Goal: Information Seeking & Learning: Find contact information

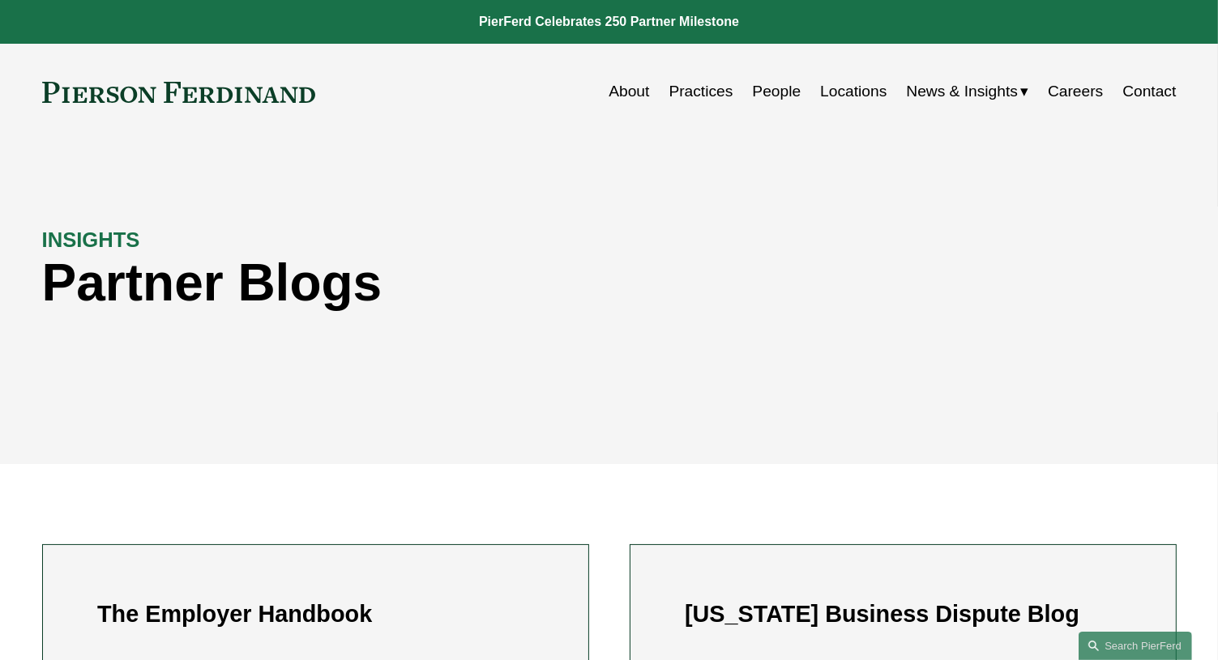
click at [766, 93] on link "People" at bounding box center [776, 91] width 49 height 31
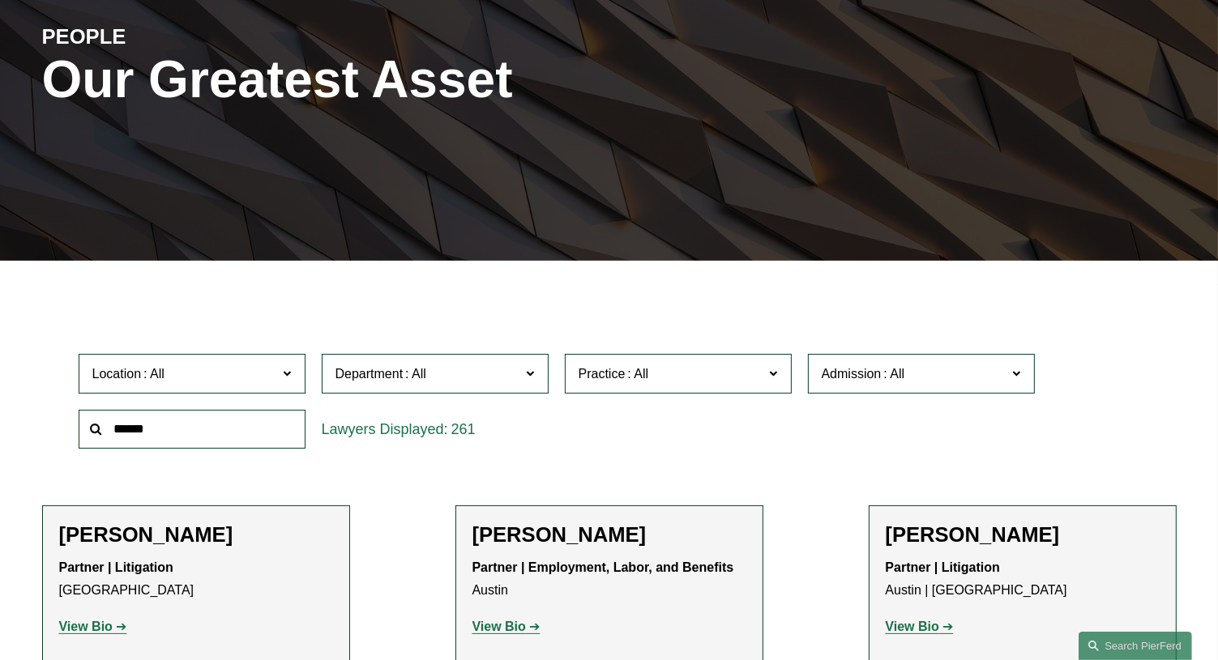
scroll to position [243, 0]
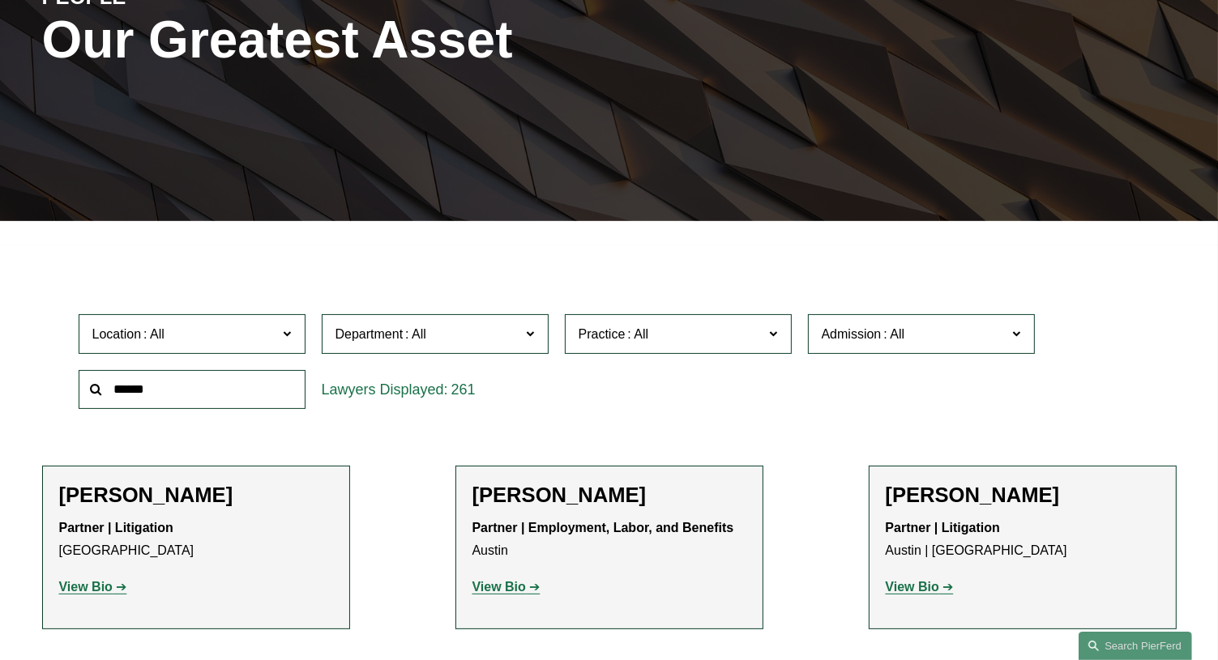
click at [221, 395] on input "text" at bounding box center [192, 390] width 227 height 40
paste input "******"
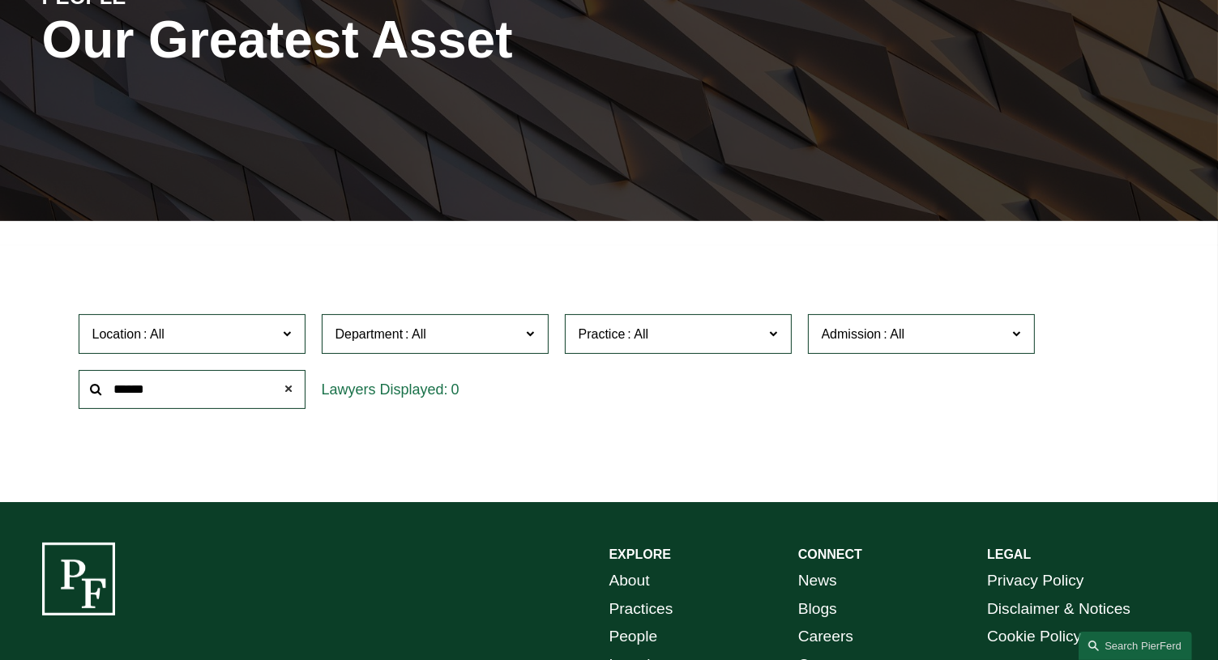
type input "******"
click at [286, 392] on span at bounding box center [288, 390] width 32 height 32
click at [251, 391] on input "text" at bounding box center [192, 390] width 227 height 40
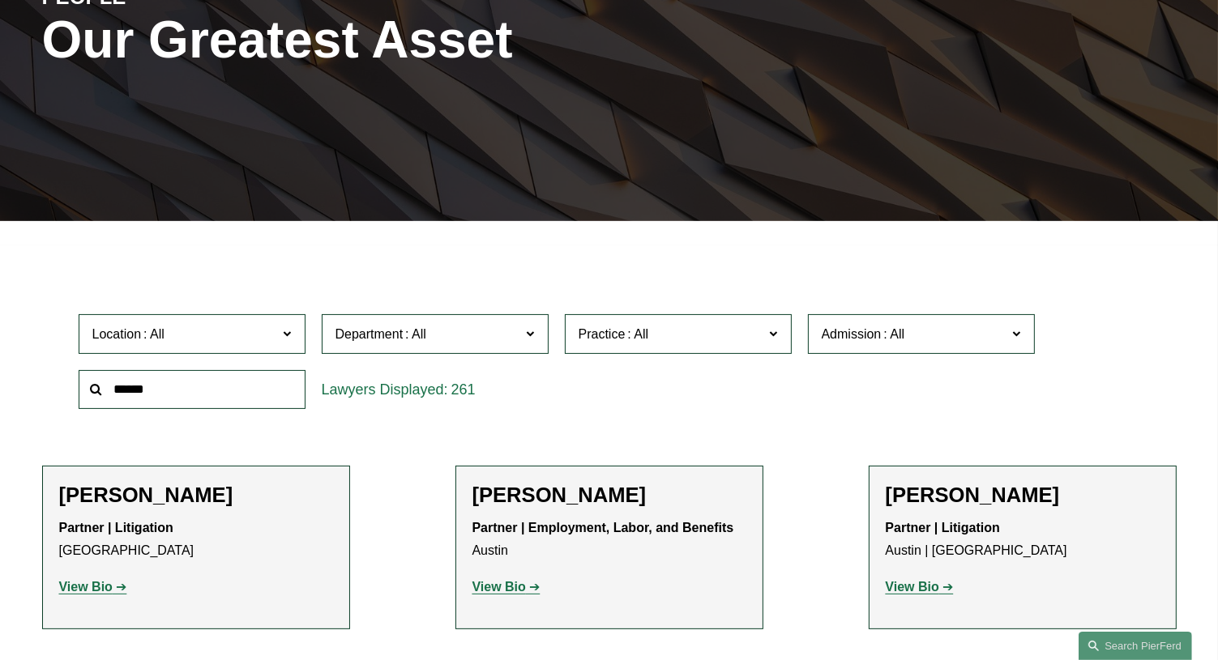
paste input "******"
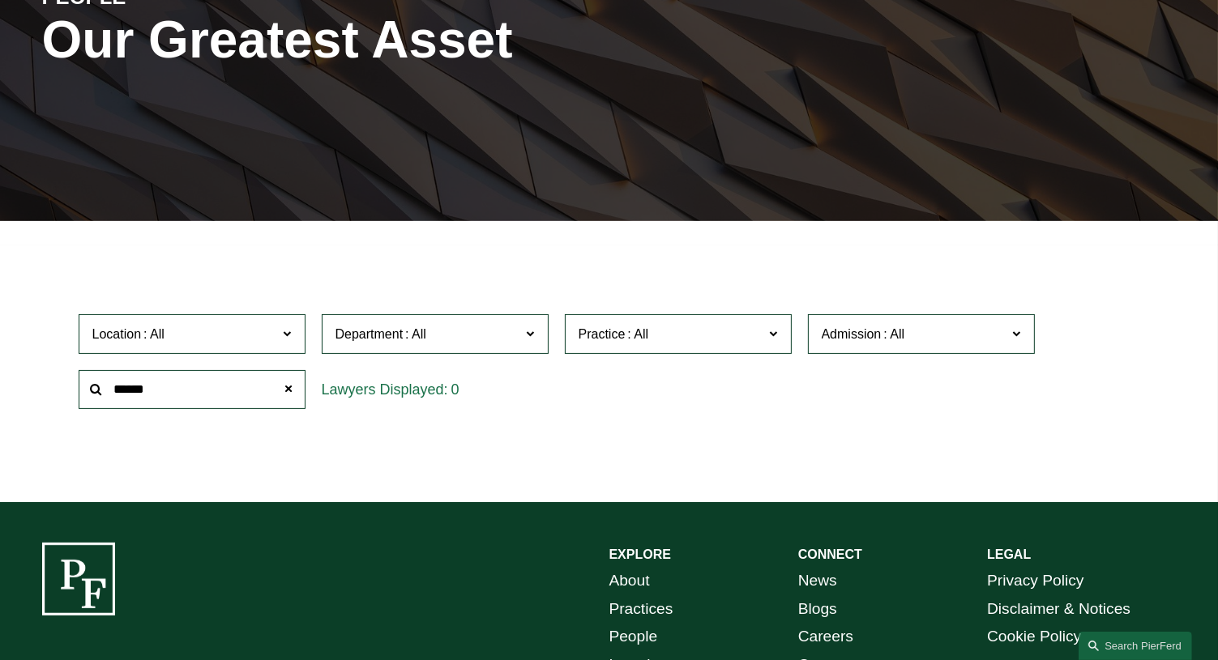
drag, startPoint x: 248, startPoint y: 389, endPoint x: 48, endPoint y: 388, distance: 200.1
click at [48, 388] on div "Location All Atlanta Austin Boston Charlotte Chicago Cincinnati Cleveland Colum…" at bounding box center [609, 361] width 1134 height 111
type input "******"
click at [287, 391] on span at bounding box center [288, 390] width 32 height 32
click at [230, 391] on input "text" at bounding box center [192, 390] width 227 height 40
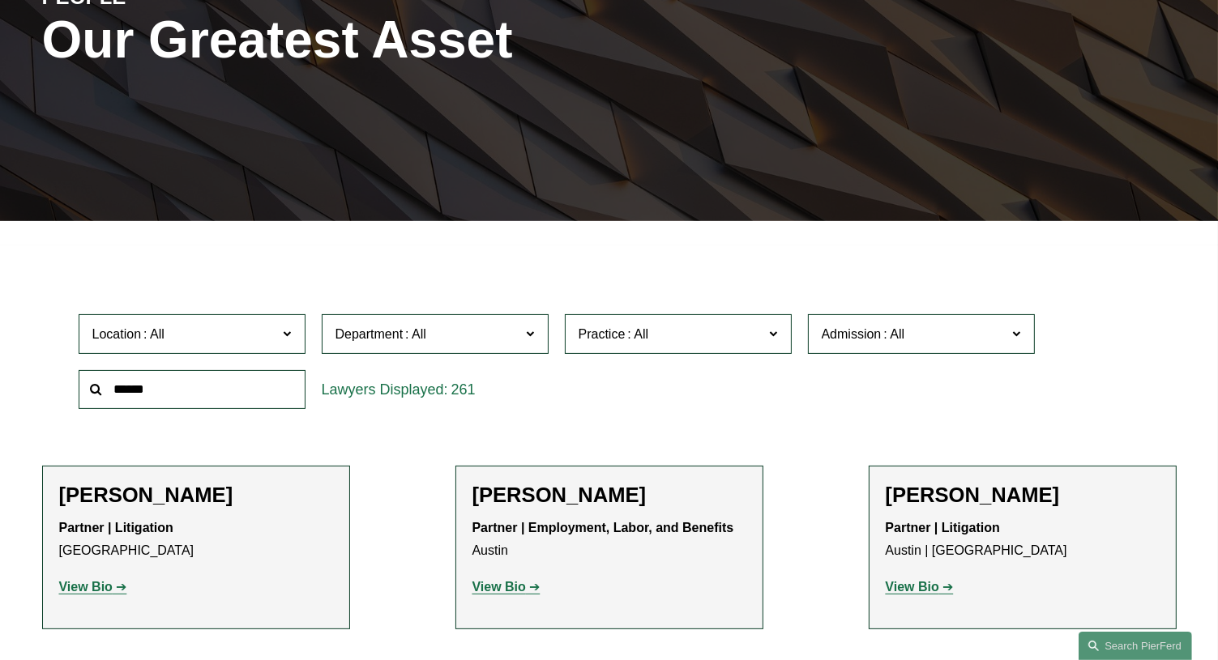
drag, startPoint x: 710, startPoint y: 291, endPoint x: 570, endPoint y: 321, distance: 143.4
click at [237, 382] on input "text" at bounding box center [192, 390] width 227 height 40
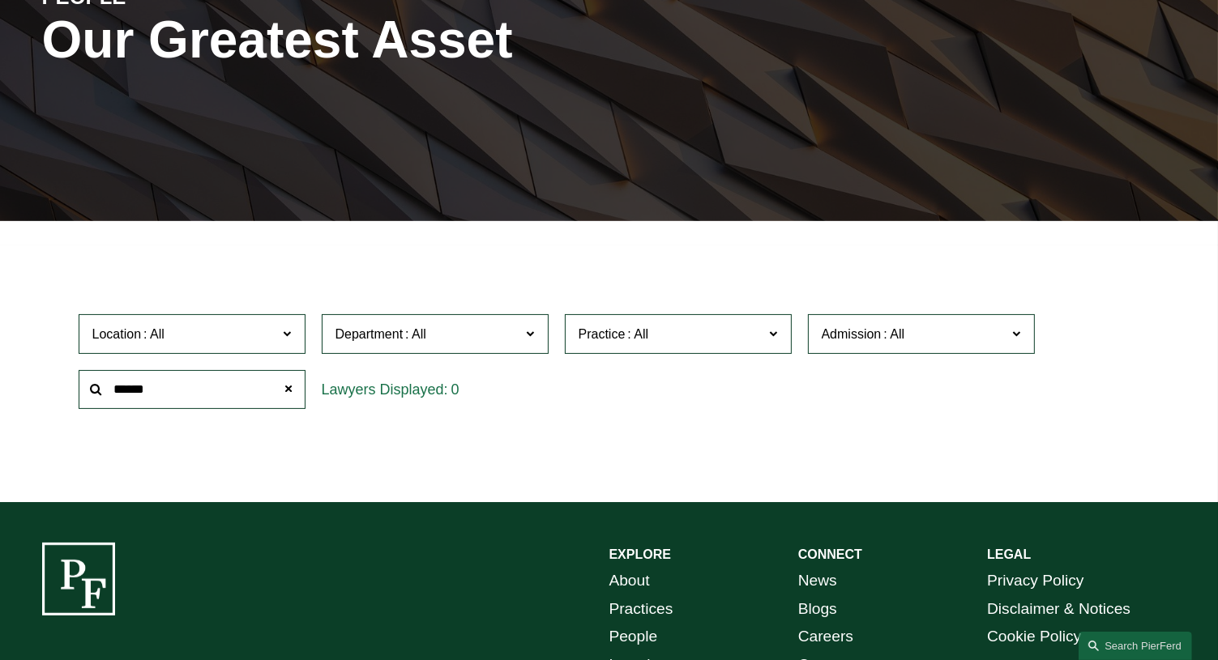
drag, startPoint x: 204, startPoint y: 395, endPoint x: 42, endPoint y: 399, distance: 162.1
click at [42, 399] on div "Location All Atlanta Austin Boston Charlotte Chicago Cincinnati Cleveland Colum…" at bounding box center [609, 361] width 1134 height 111
click at [205, 389] on input "******" at bounding box center [192, 390] width 227 height 40
drag, startPoint x: 175, startPoint y: 389, endPoint x: -19, endPoint y: 378, distance: 194.0
click at [0, 378] on html "0 PierFerd Celebrates 250 Partner Milestone Skip to Content" at bounding box center [609, 337] width 1218 height 1160
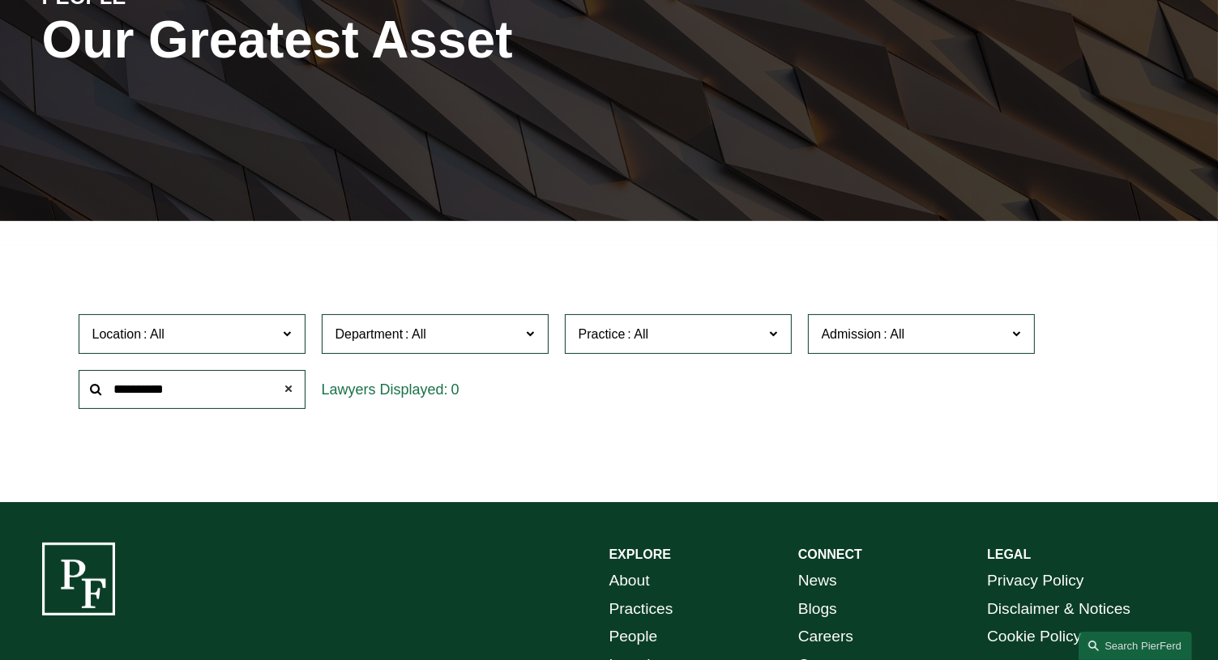
type input "**********"
click at [293, 391] on span at bounding box center [288, 390] width 32 height 32
click at [232, 381] on input "text" at bounding box center [192, 390] width 227 height 40
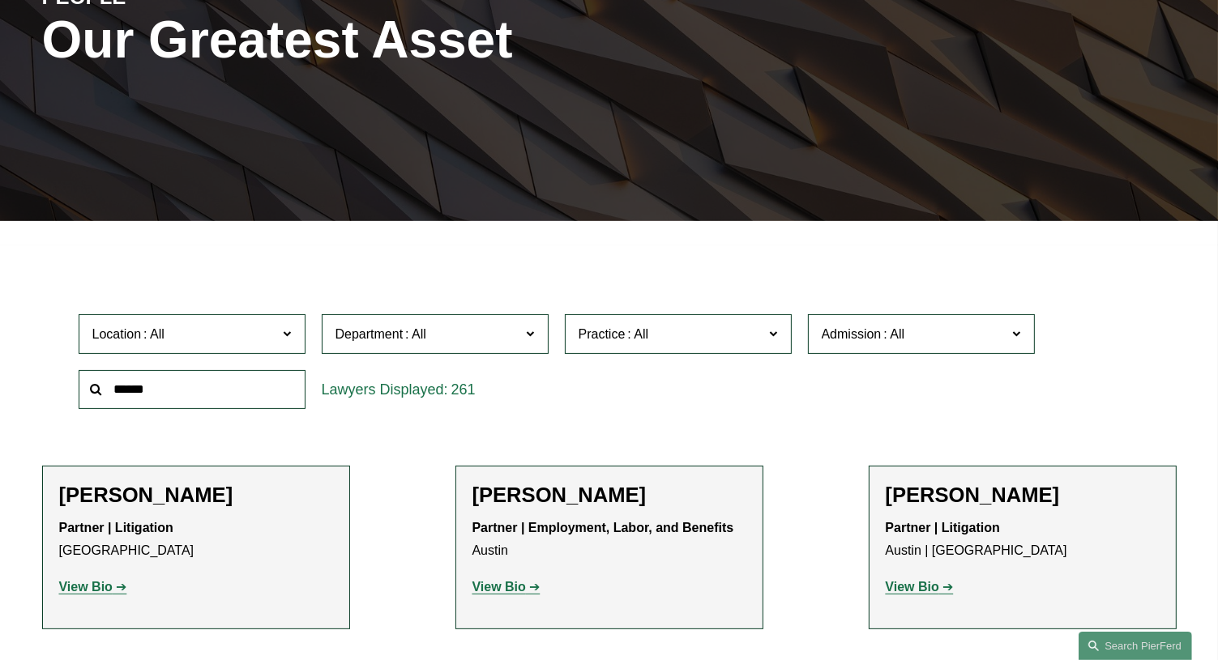
click at [232, 381] on input "text" at bounding box center [192, 390] width 227 height 40
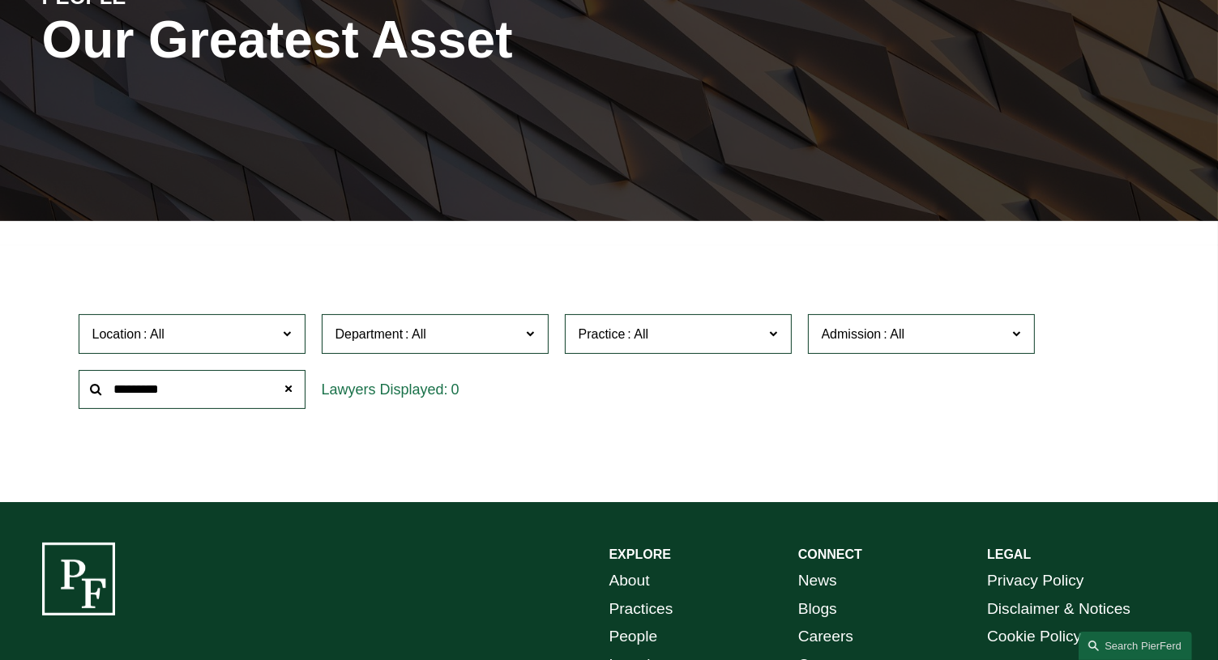
type input "*********"
click at [288, 391] on span at bounding box center [288, 390] width 32 height 32
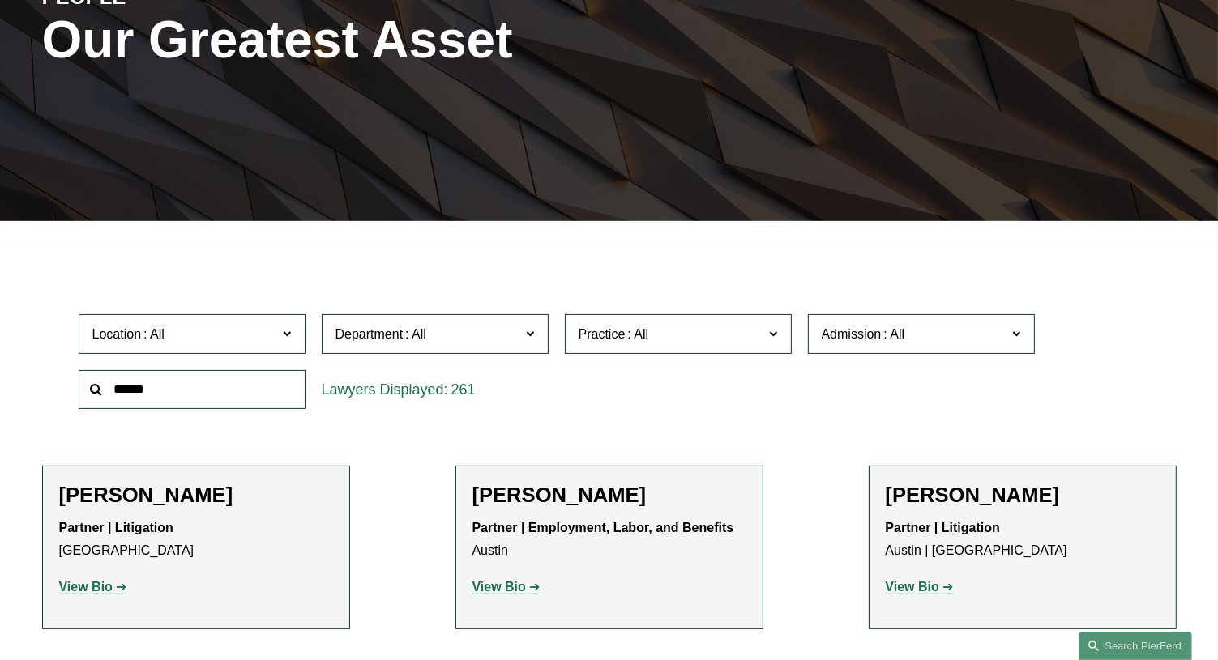
click at [406, 341] on span at bounding box center [416, 334] width 26 height 14
click at [0, 0] on link "Corporate" at bounding box center [0, 0] width 0 height 0
click at [659, 336] on span "Practice" at bounding box center [672, 334] width 186 height 22
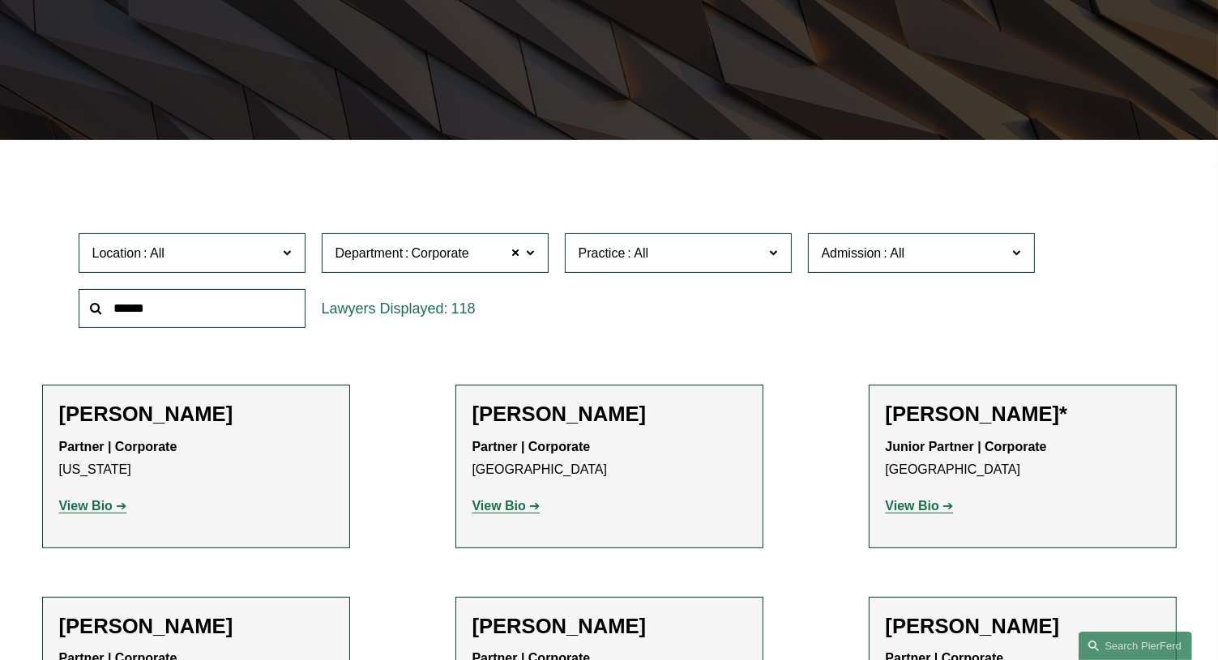
scroll to position [2917, 0]
click at [0, 0] on link "Tax/ERISA" at bounding box center [0, 0] width 0 height 0
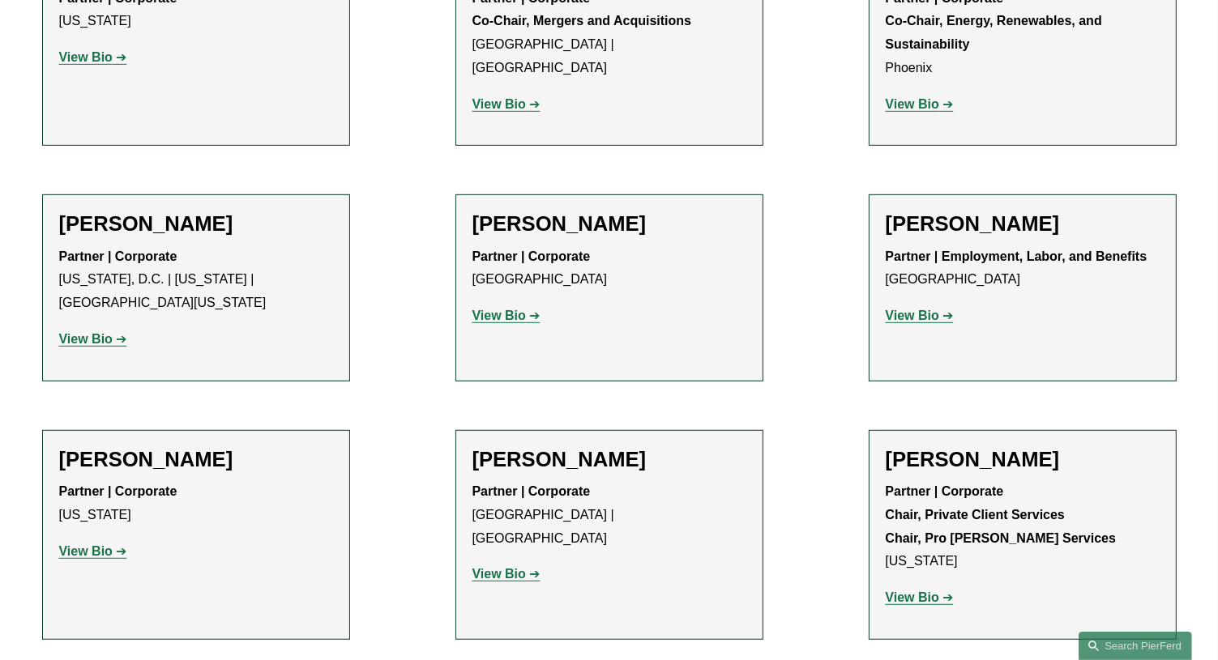
scroll to position [810, 0]
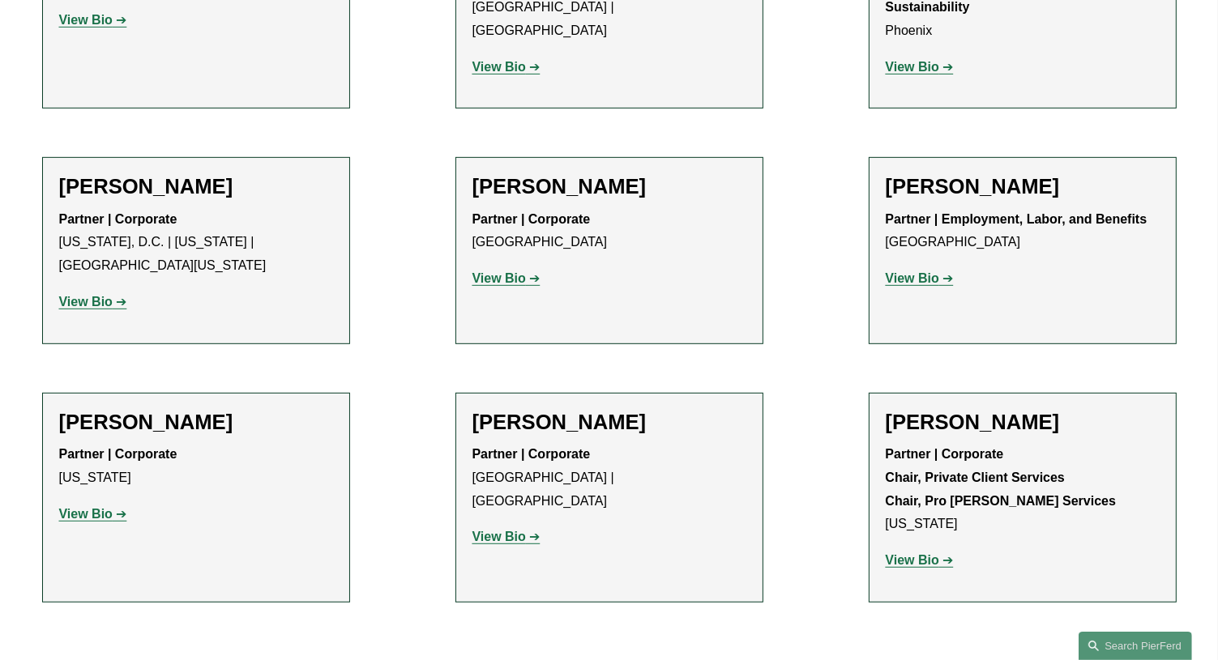
click at [89, 507] on strong "View Bio" at bounding box center [85, 514] width 53 height 14
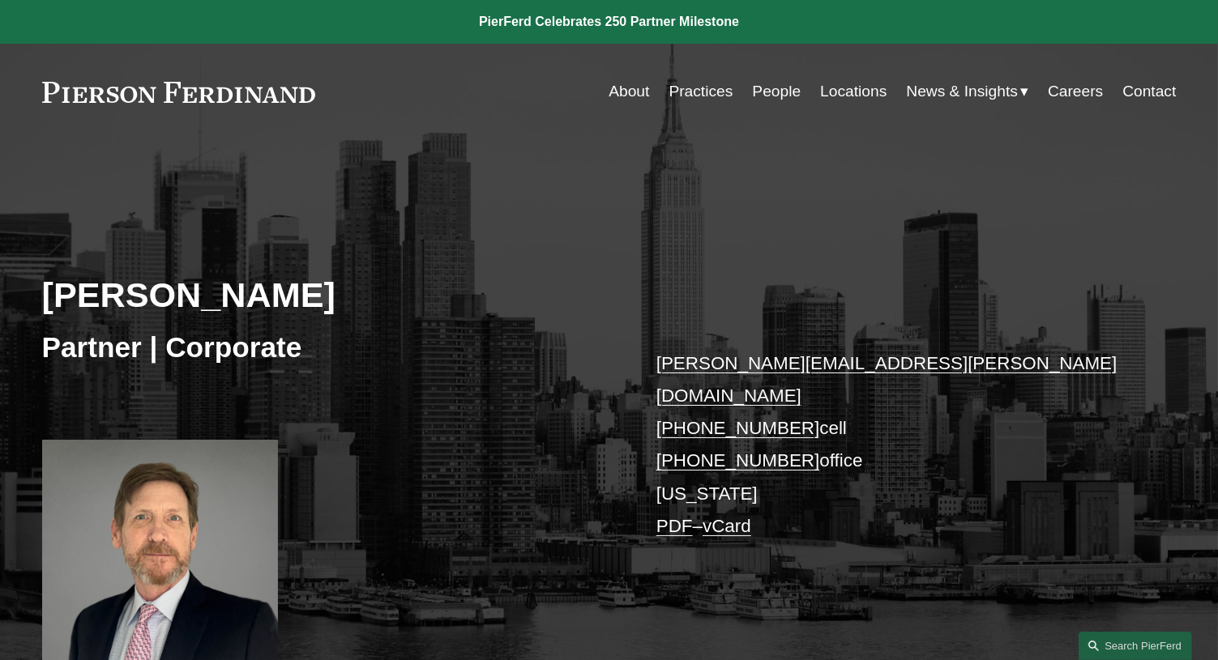
click at [669, 516] on link "PDF" at bounding box center [674, 526] width 36 height 20
click at [802, 156] on div "Gregory McKenzie Partner | Corporate gregory.mckenzie@pierferd.com +1.646.243.0…" at bounding box center [609, 402] width 1218 height 525
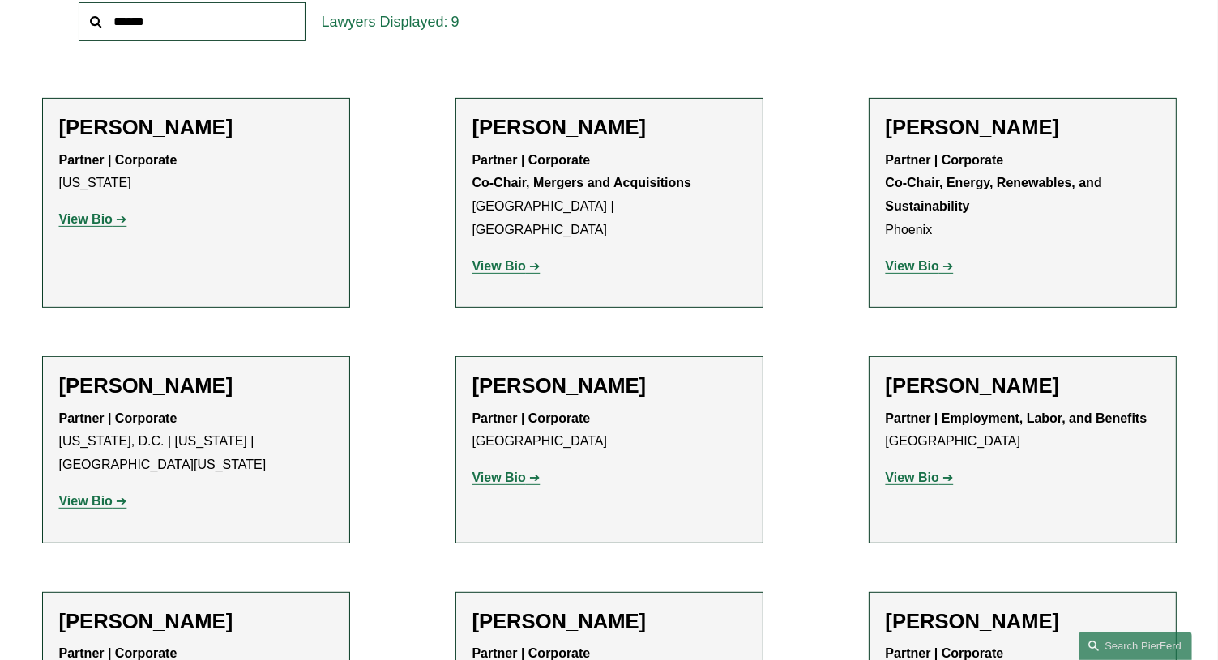
scroll to position [648, 0]
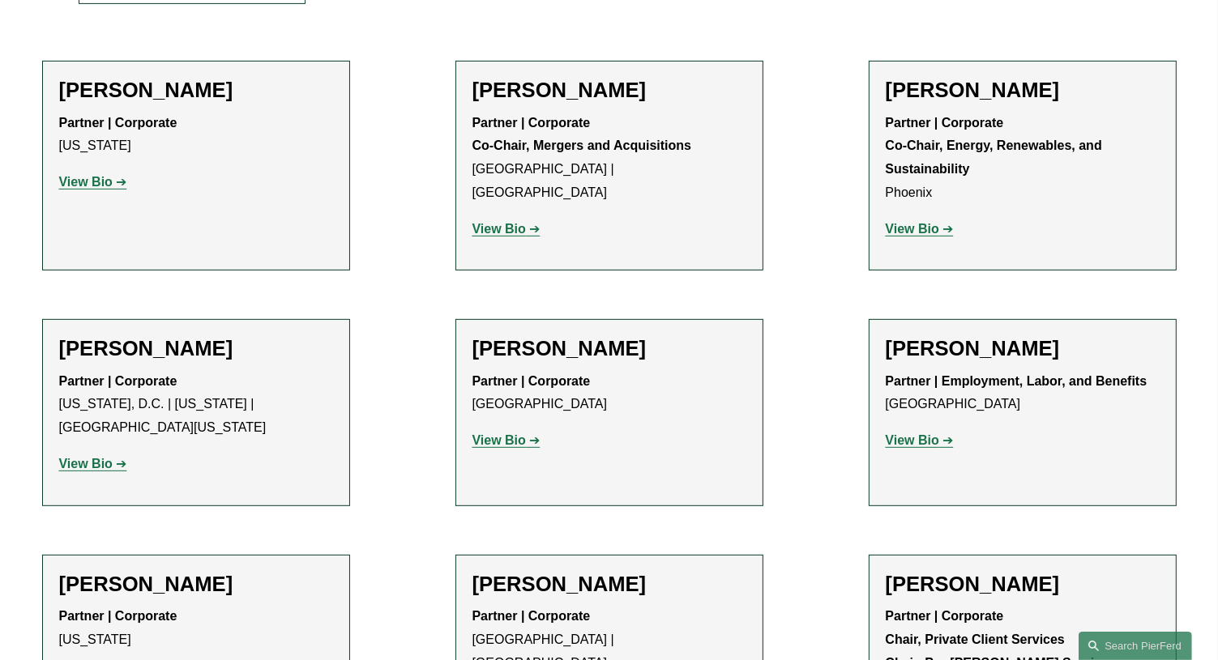
click at [97, 457] on strong "View Bio" at bounding box center [85, 464] width 53 height 14
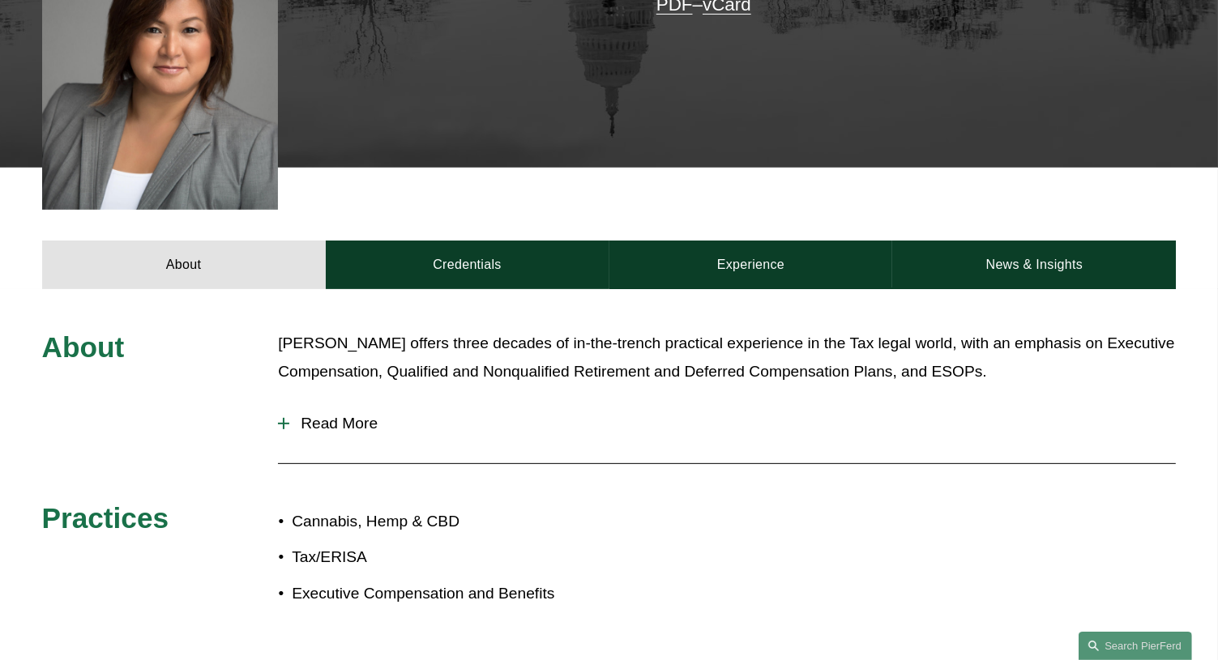
scroll to position [567, 0]
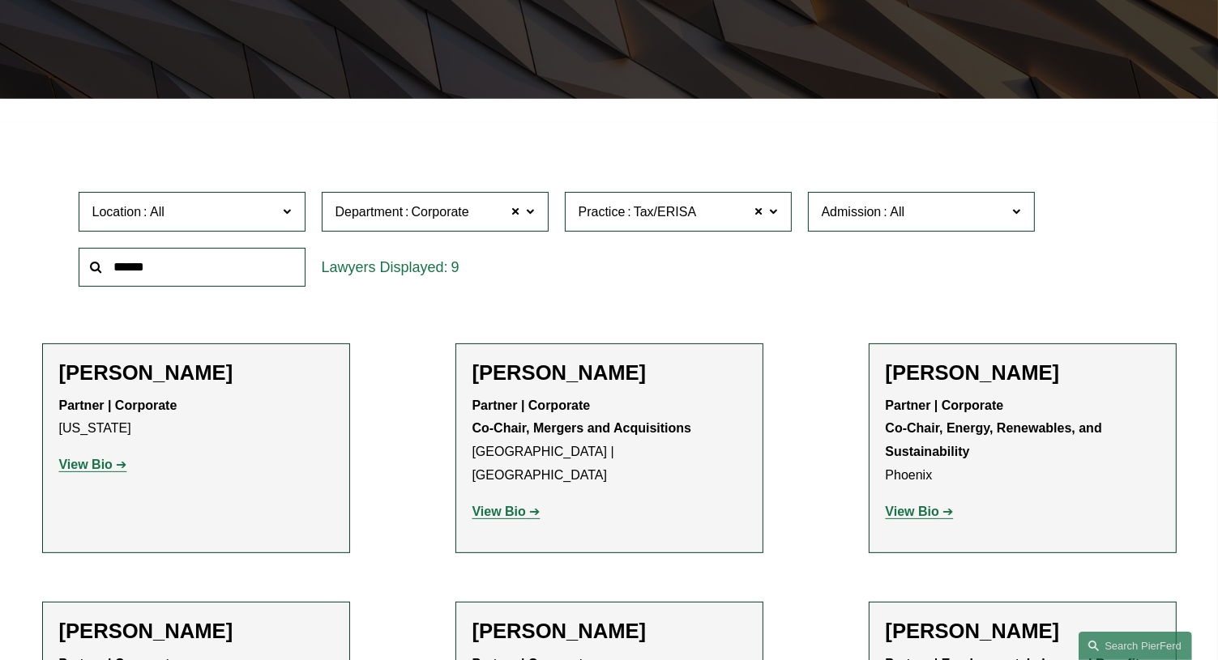
scroll to position [324, 0]
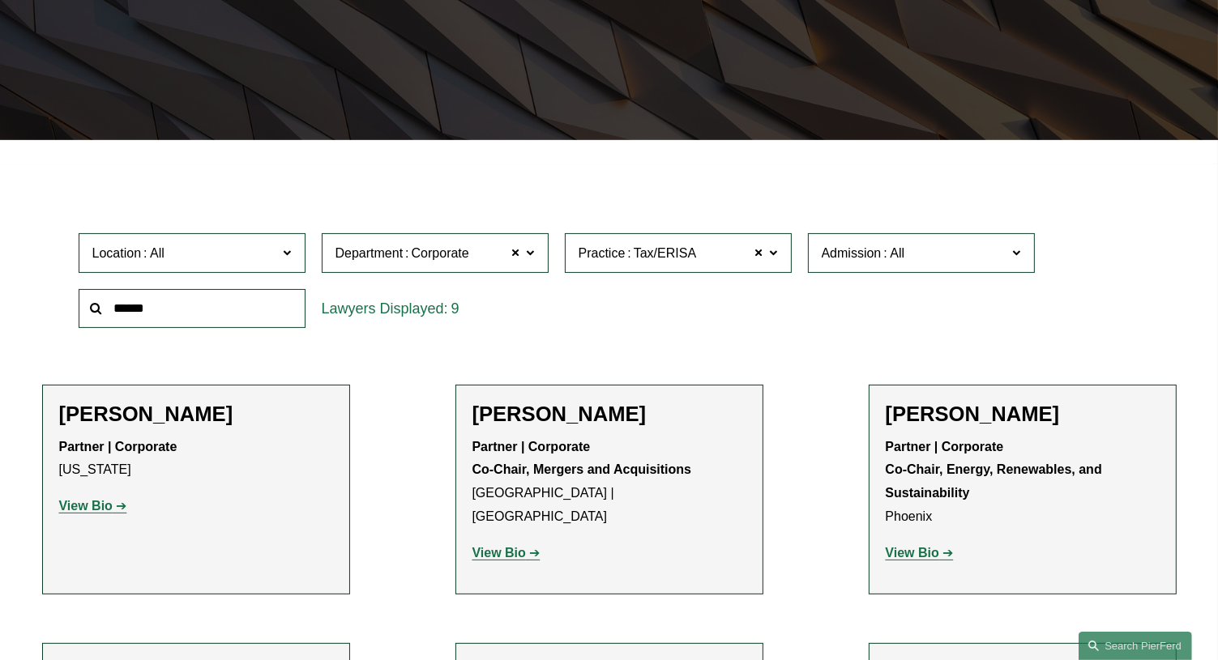
click at [775, 254] on span at bounding box center [773, 251] width 8 height 21
click at [214, 293] on input "text" at bounding box center [192, 309] width 227 height 40
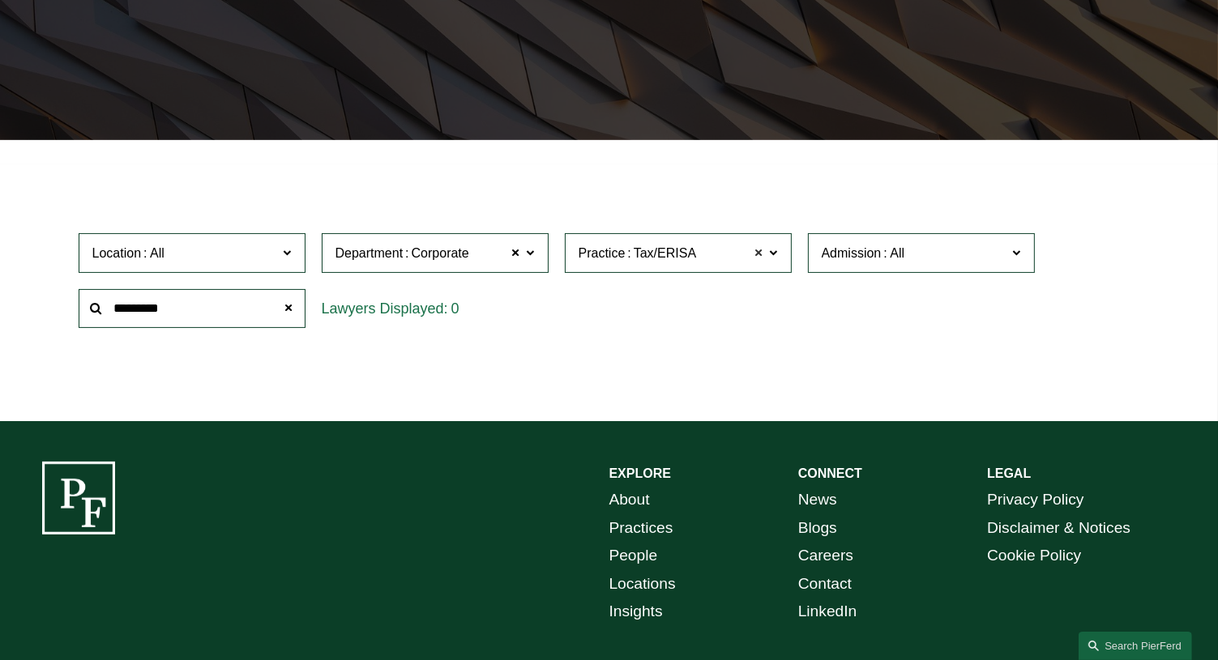
click at [758, 254] on span at bounding box center [759, 252] width 10 height 21
click at [515, 251] on span at bounding box center [516, 252] width 10 height 21
drag, startPoint x: 130, startPoint y: 309, endPoint x: 211, endPoint y: 320, distance: 81.8
click at [132, 310] on input "*********" at bounding box center [192, 309] width 227 height 40
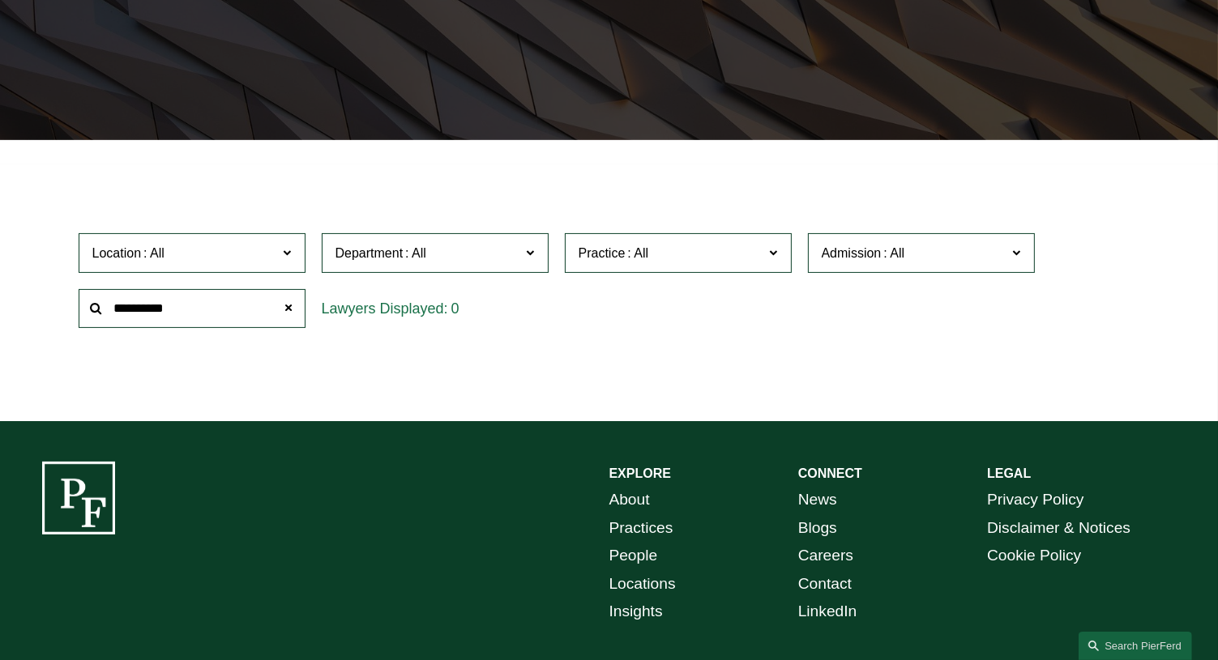
type input "**********"
click at [0, 0] on link "Education" at bounding box center [0, 0] width 0 height 0
click at [291, 308] on span at bounding box center [288, 309] width 32 height 32
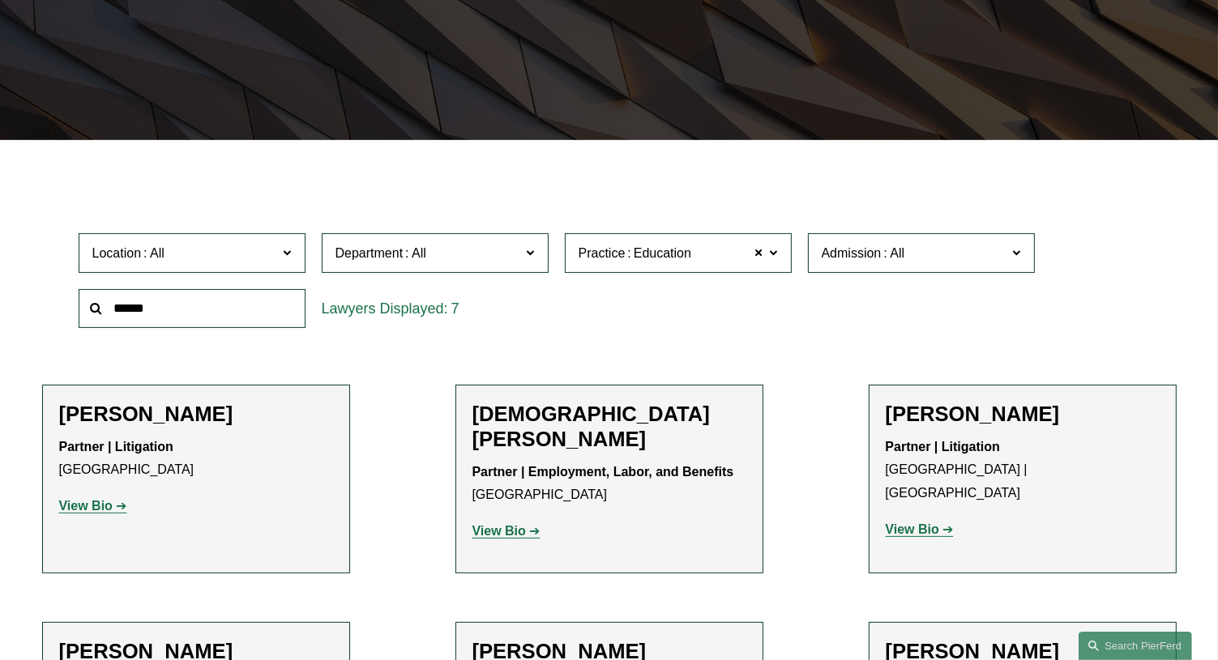
scroll to position [324, 0]
click at [757, 254] on span at bounding box center [759, 252] width 10 height 21
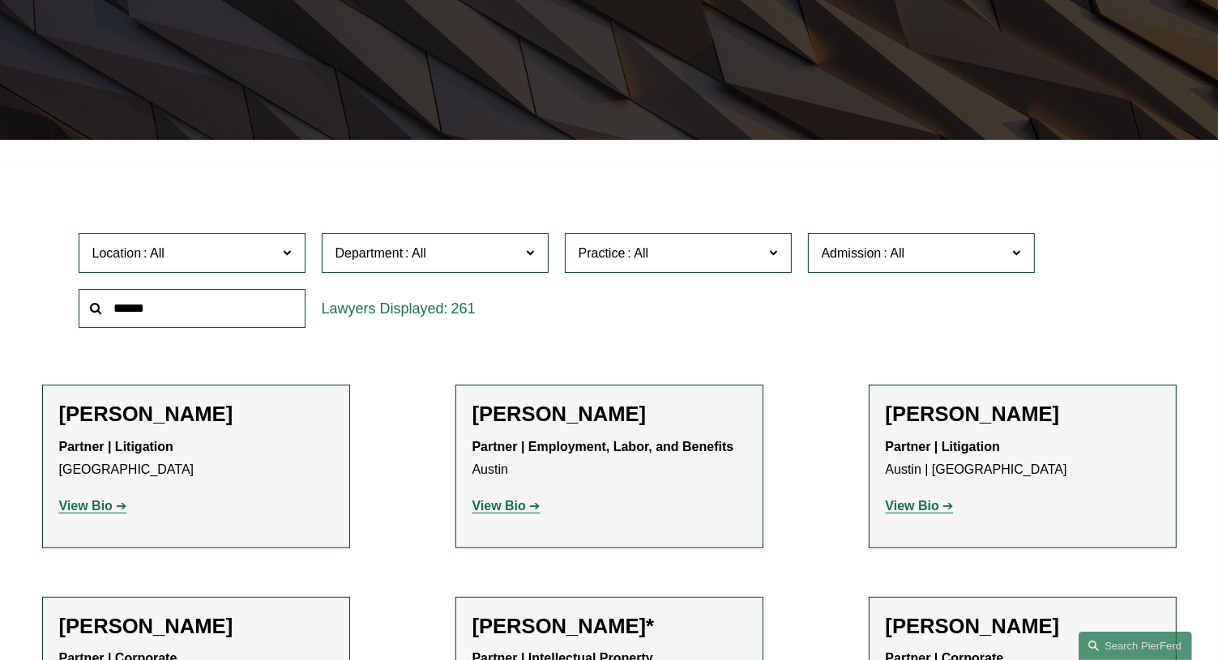
click at [775, 254] on span at bounding box center [773, 251] width 8 height 21
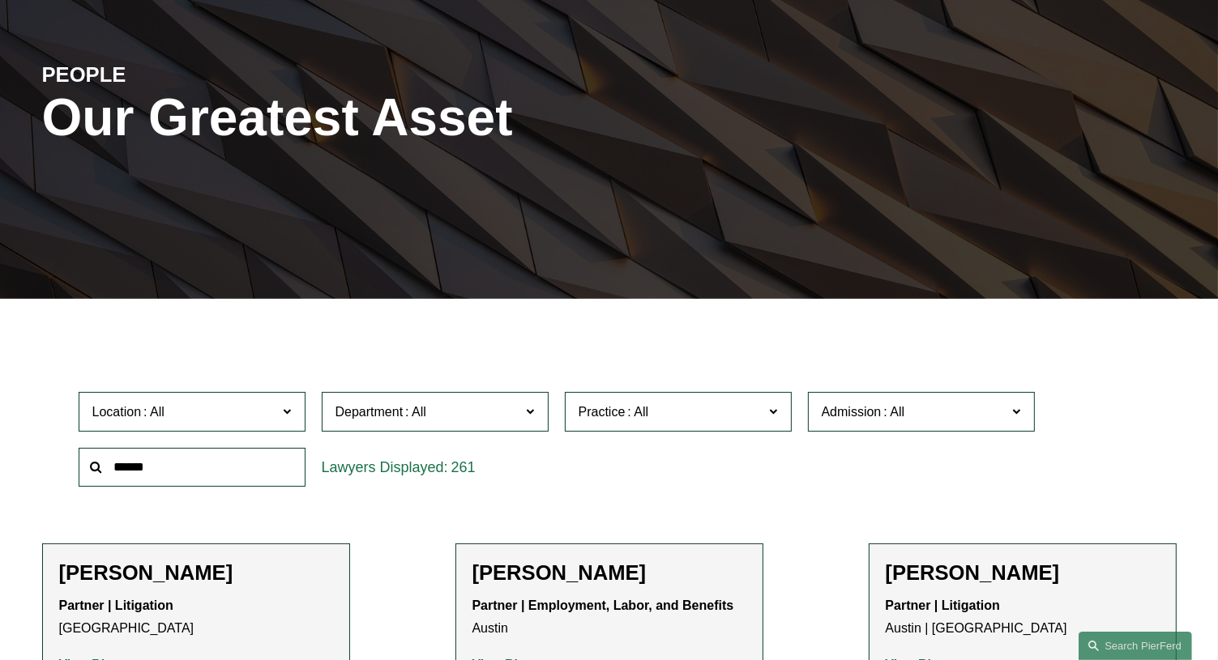
scroll to position [162, 0]
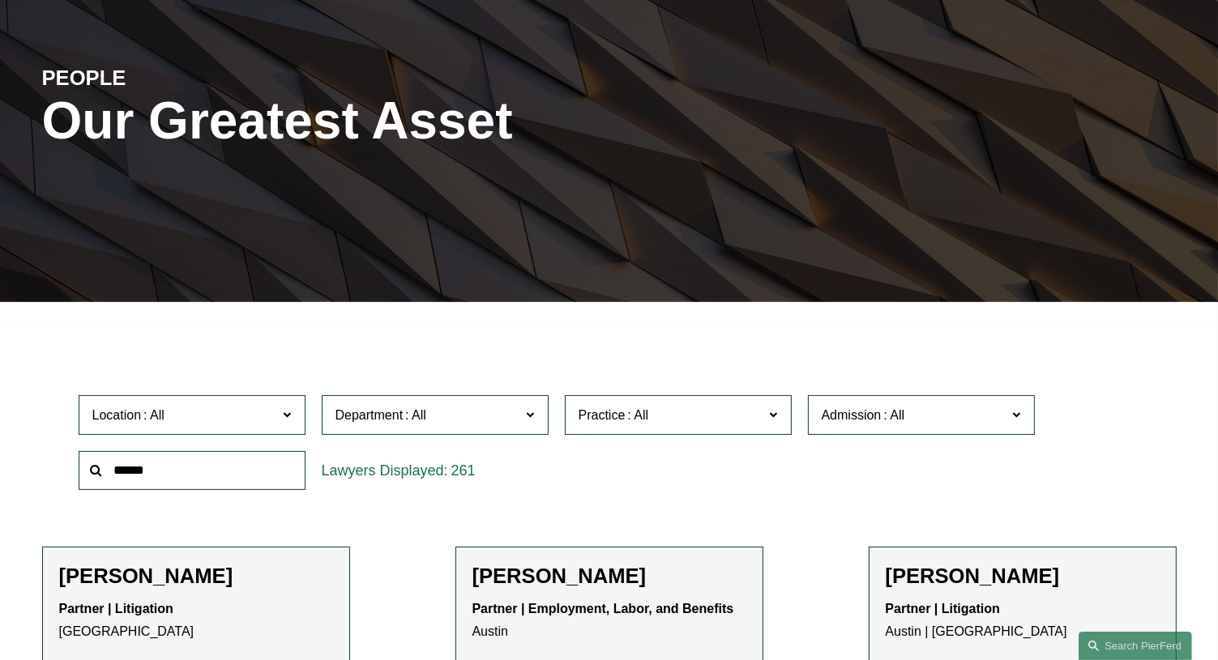
click at [768, 415] on label "Practice" at bounding box center [678, 415] width 227 height 40
click at [0, 0] on link "Tax/ERISA" at bounding box center [0, 0] width 0 height 0
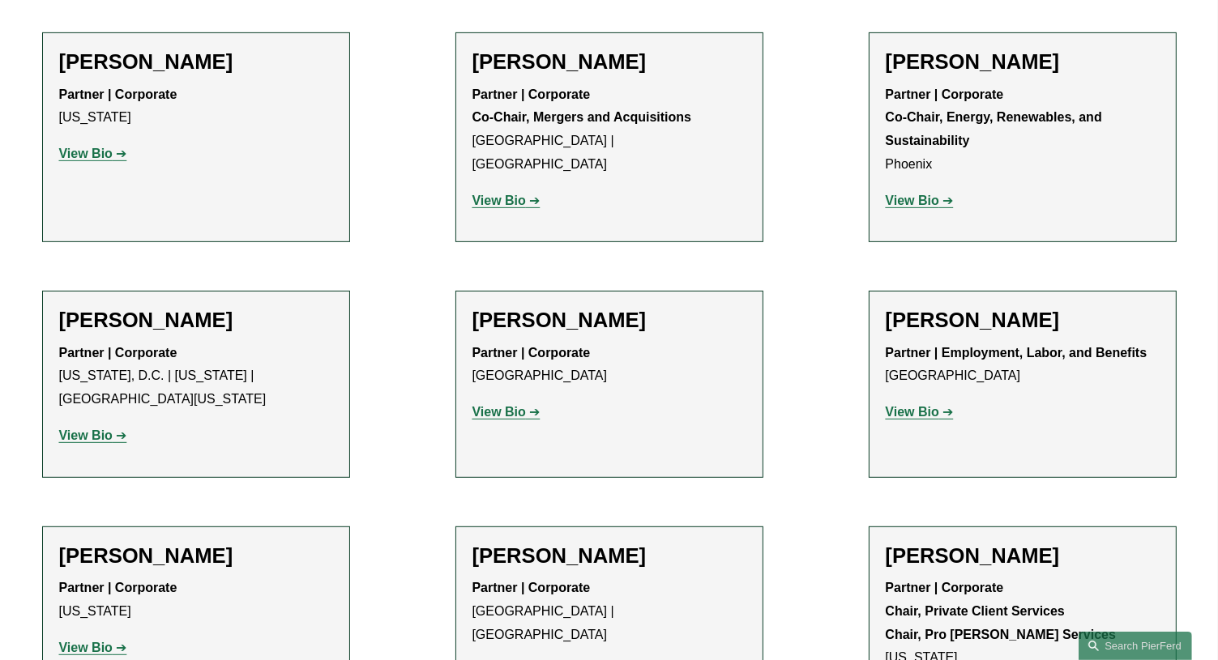
scroll to position [704, 0]
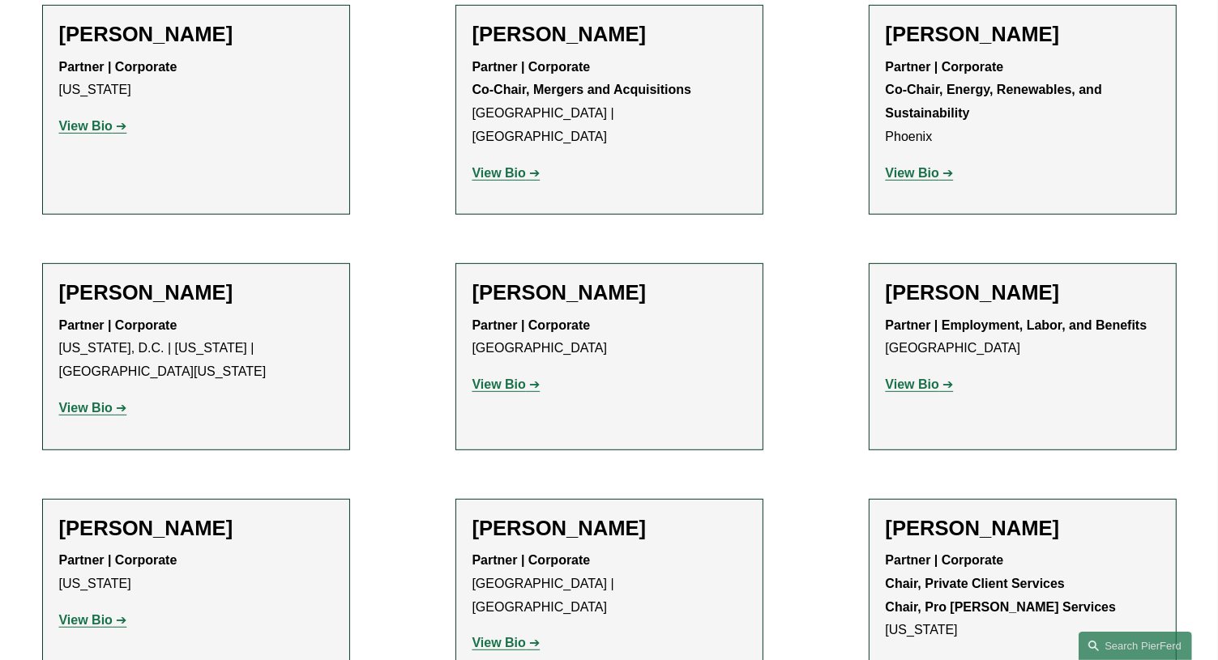
click at [66, 613] on strong "View Bio" at bounding box center [85, 620] width 53 height 14
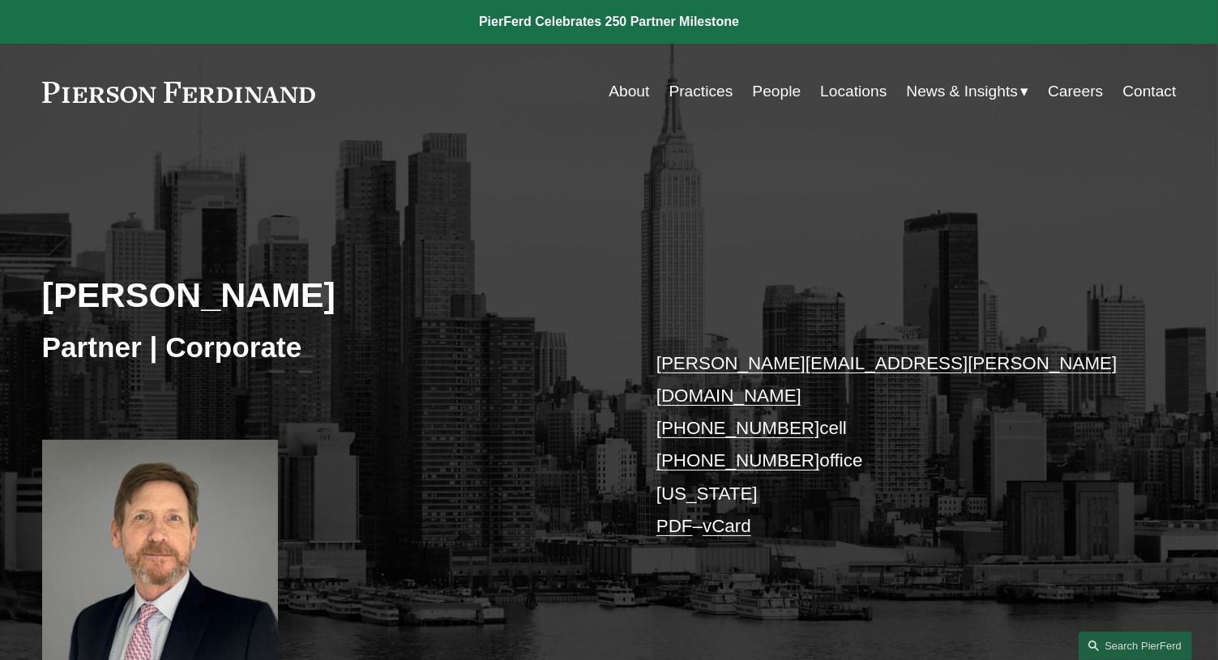
click at [675, 516] on link "PDF" at bounding box center [674, 526] width 36 height 20
click at [696, 93] on link "Practices" at bounding box center [701, 91] width 64 height 31
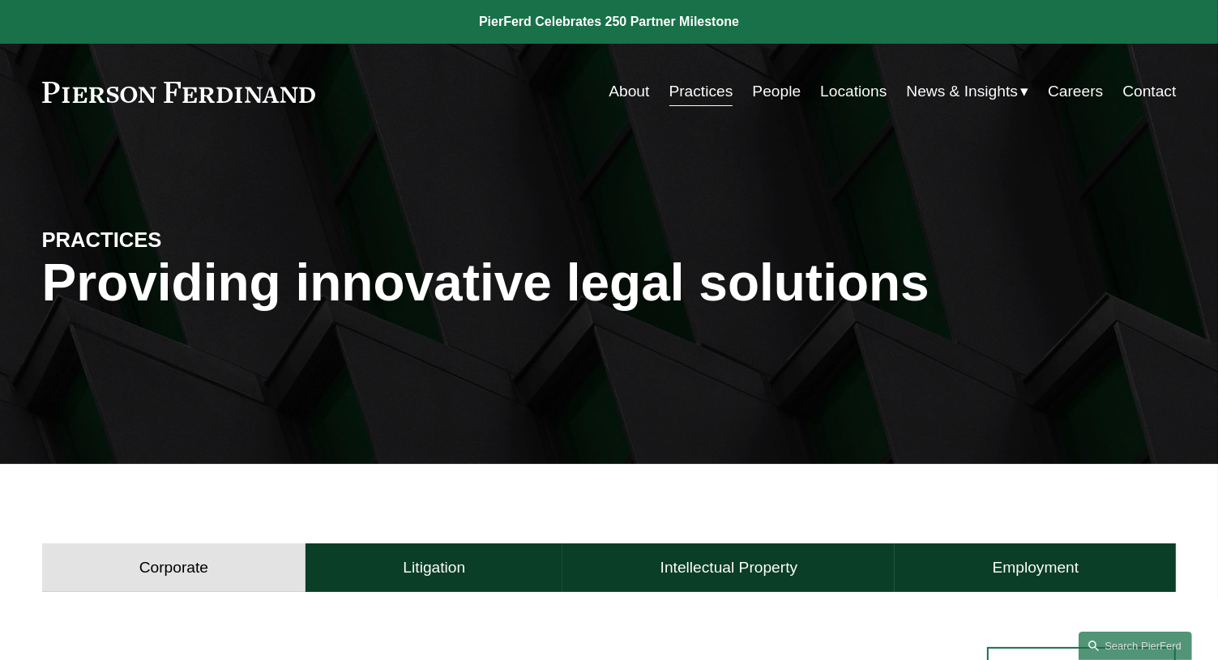
click at [777, 92] on link "People" at bounding box center [776, 91] width 49 height 31
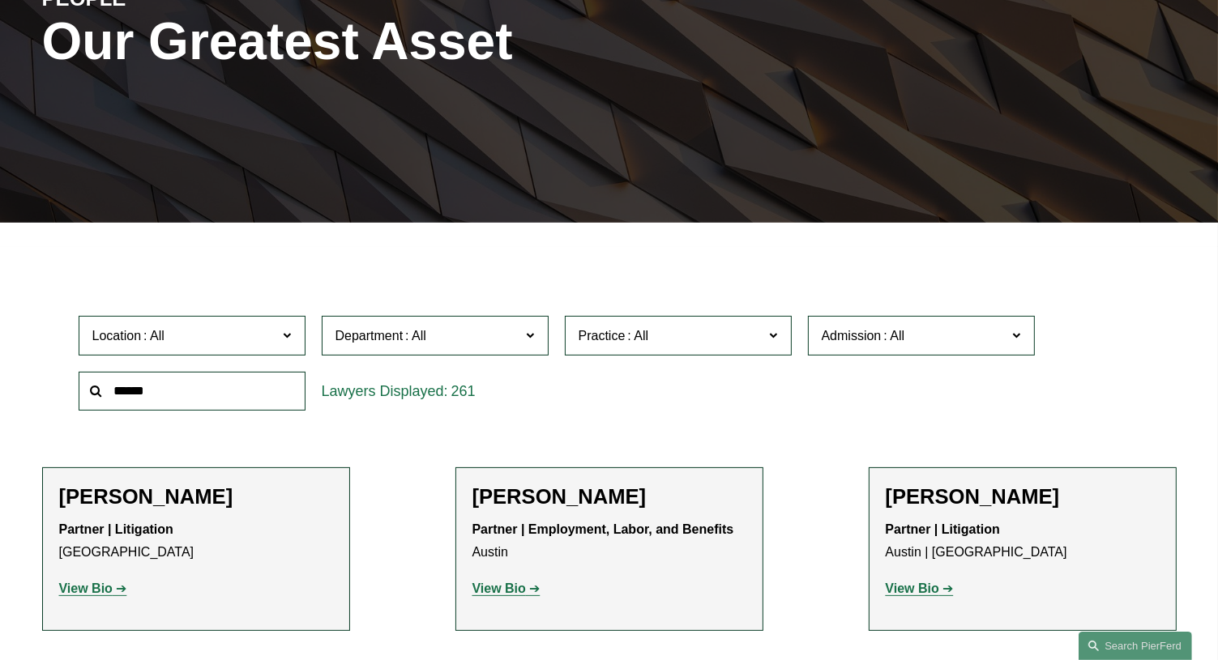
scroll to position [243, 0]
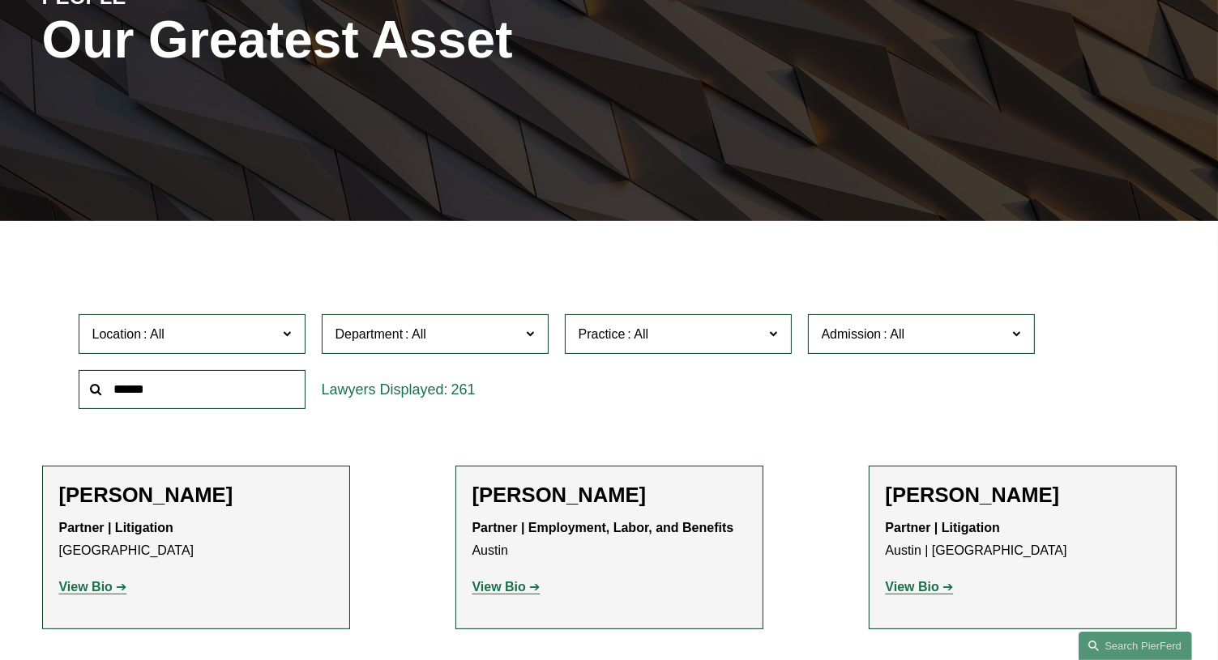
click at [200, 400] on input "text" at bounding box center [192, 390] width 227 height 40
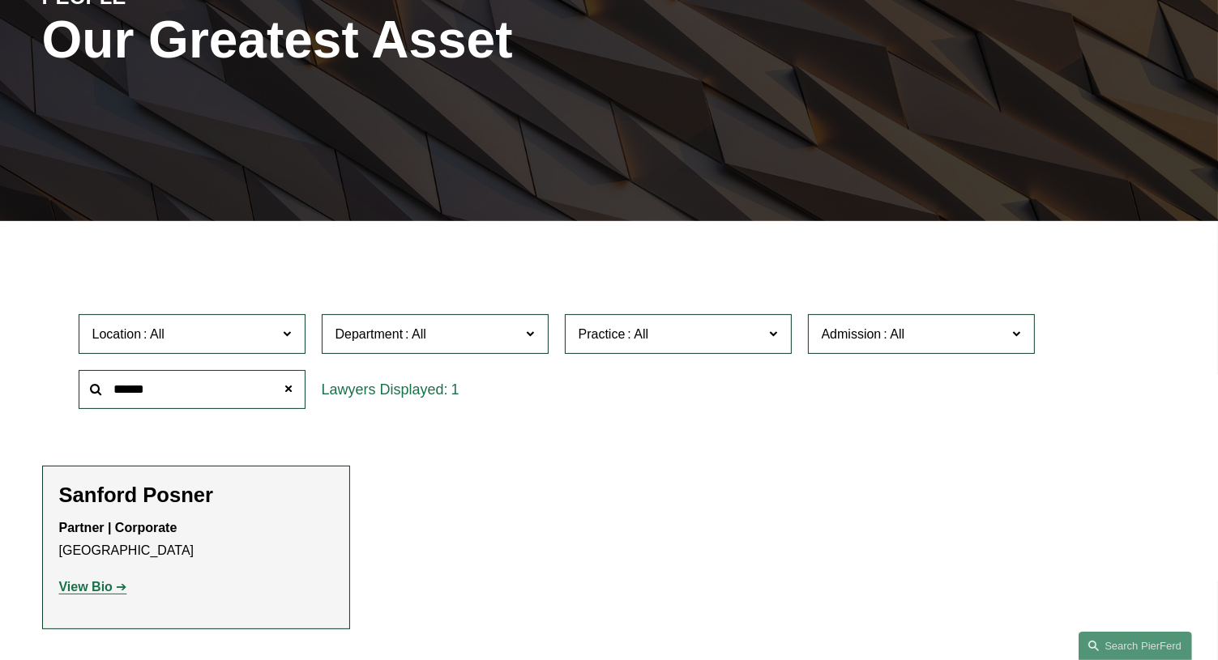
type input "******"
click at [79, 592] on strong "View Bio" at bounding box center [85, 587] width 53 height 14
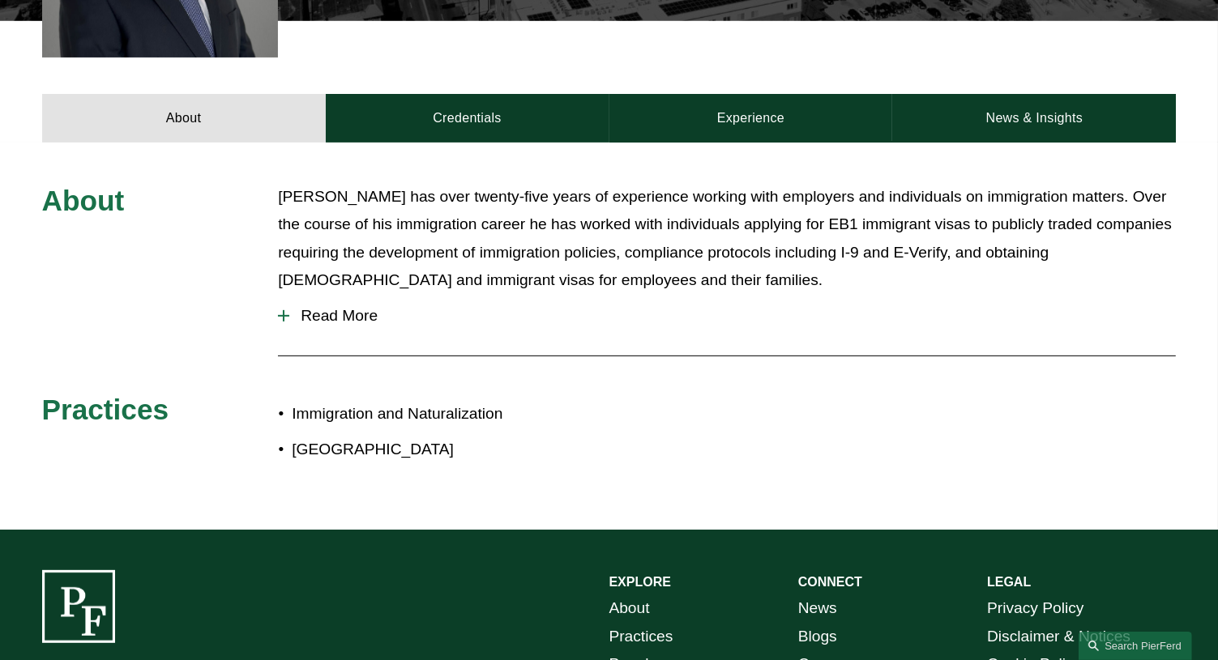
scroll to position [648, 0]
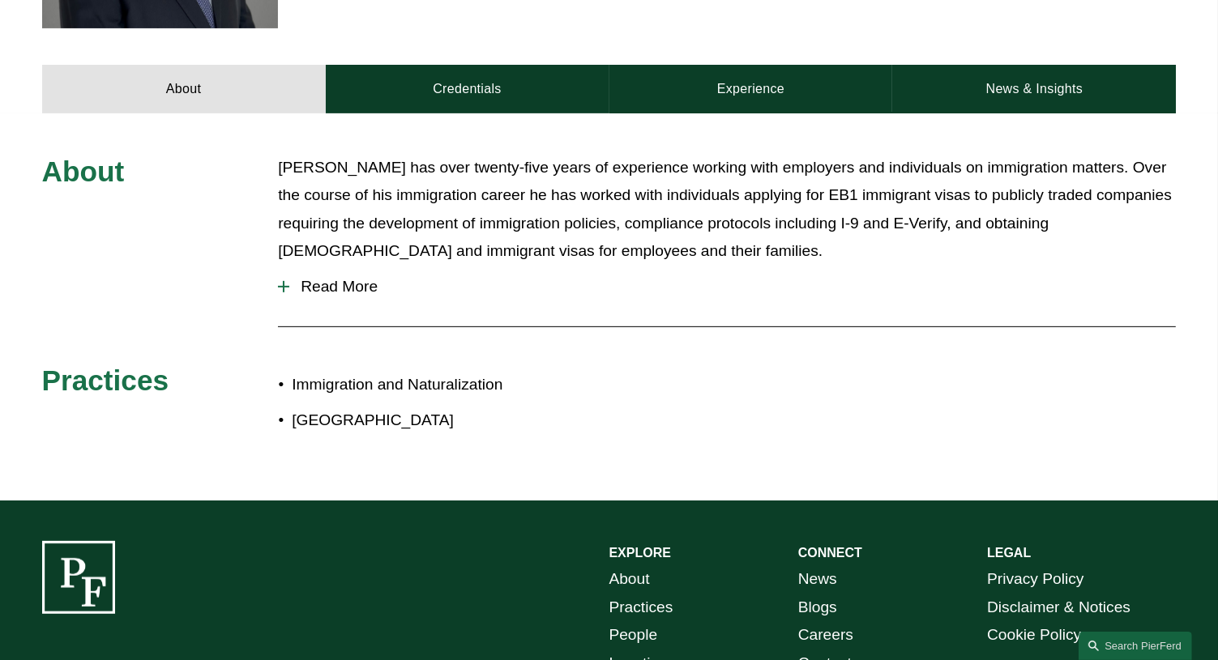
click at [311, 281] on span "Read More" at bounding box center [732, 287] width 886 height 18
